Goal: Navigation & Orientation: Find specific page/section

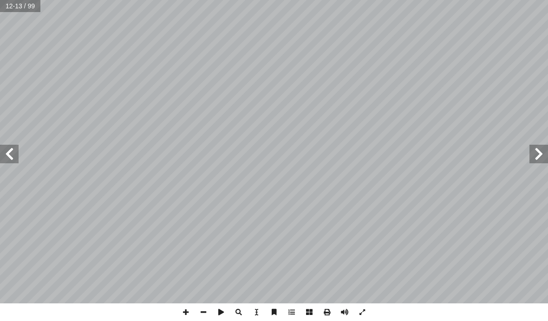
click at [1, 162] on span at bounding box center [9, 154] width 19 height 19
click at [539, 162] on span at bounding box center [538, 154] width 19 height 19
click at [11, 153] on span at bounding box center [9, 154] width 19 height 19
click at [534, 157] on span at bounding box center [538, 154] width 19 height 19
click at [535, 155] on span at bounding box center [538, 154] width 19 height 19
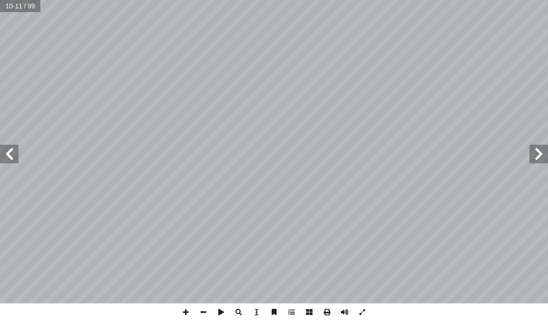
click at [541, 148] on span at bounding box center [538, 154] width 19 height 19
click at [12, 157] on span at bounding box center [9, 154] width 19 height 19
click at [5, 153] on span at bounding box center [9, 154] width 19 height 19
click at [543, 145] on span at bounding box center [538, 154] width 19 height 19
click at [6, 154] on span at bounding box center [9, 154] width 19 height 19
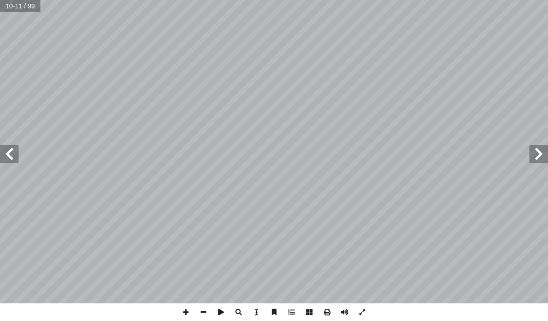
click at [8, 149] on span at bounding box center [9, 154] width 19 height 19
click at [533, 160] on span at bounding box center [538, 154] width 19 height 19
click at [534, 147] on span at bounding box center [538, 154] width 19 height 19
click at [542, 161] on span at bounding box center [538, 154] width 19 height 19
click at [18, 149] on span at bounding box center [9, 154] width 19 height 19
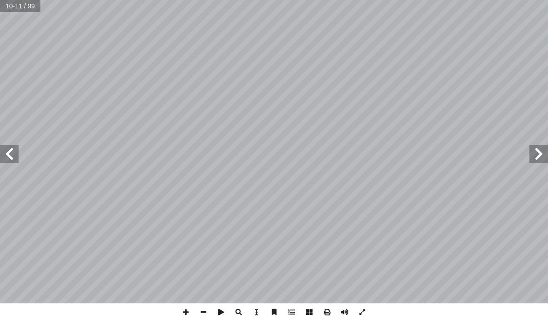
click at [13, 149] on span at bounding box center [9, 154] width 19 height 19
click at [13, 157] on span at bounding box center [9, 154] width 19 height 19
click at [2, 162] on span at bounding box center [9, 154] width 19 height 19
